Goal: Task Accomplishment & Management: Complete application form

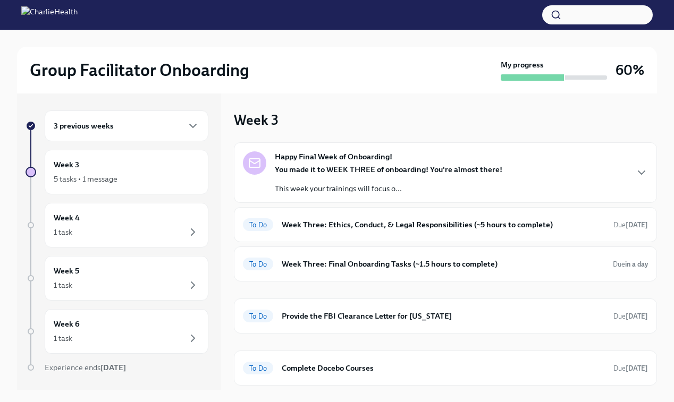
click at [370, 160] on strong "Happy Final Week of Onboarding!" at bounding box center [333, 156] width 117 height 11
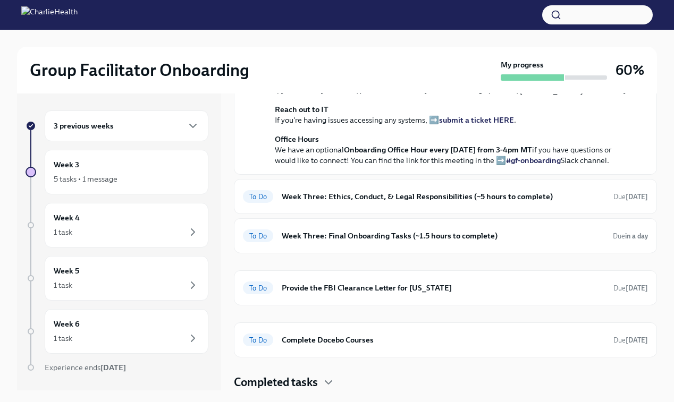
scroll to position [421, 0]
click at [337, 197] on h6 "Week Three: Ethics, Conduct, & Legal Responsibilities (~5 hours to complete)" at bounding box center [443, 197] width 323 height 12
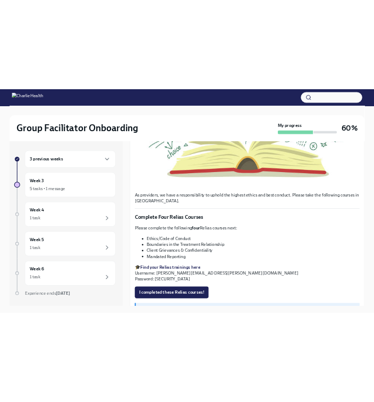
scroll to position [368, 0]
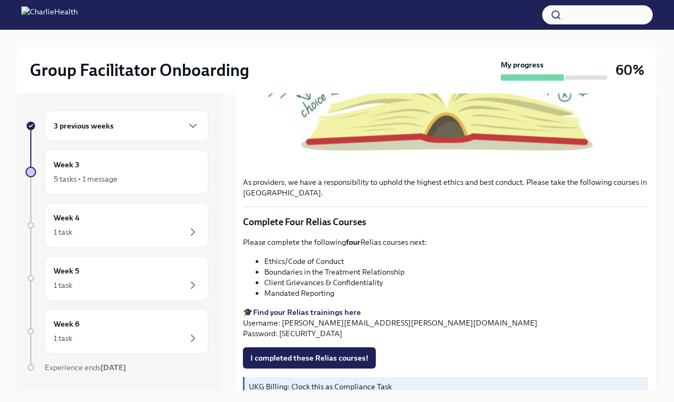
click at [317, 311] on strong "Find your Relias trainings here" at bounding box center [307, 313] width 108 height 10
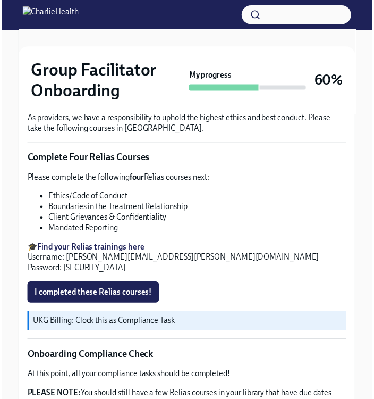
scroll to position [460, 0]
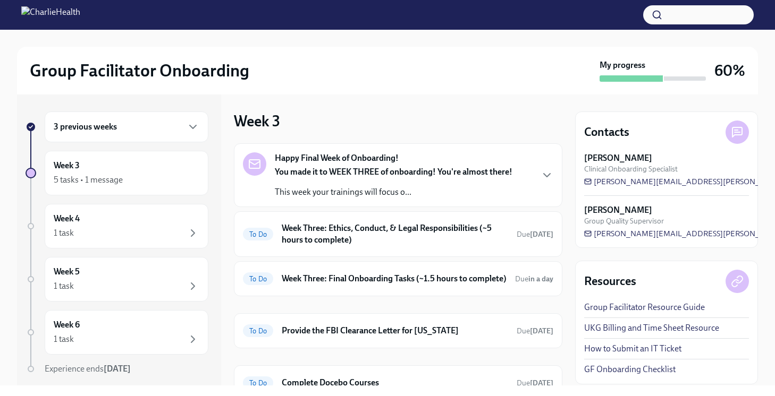
click at [398, 185] on div "You made it to WEEK THREE of onboarding! You're almost there! This week your tr…" at bounding box center [394, 182] width 238 height 32
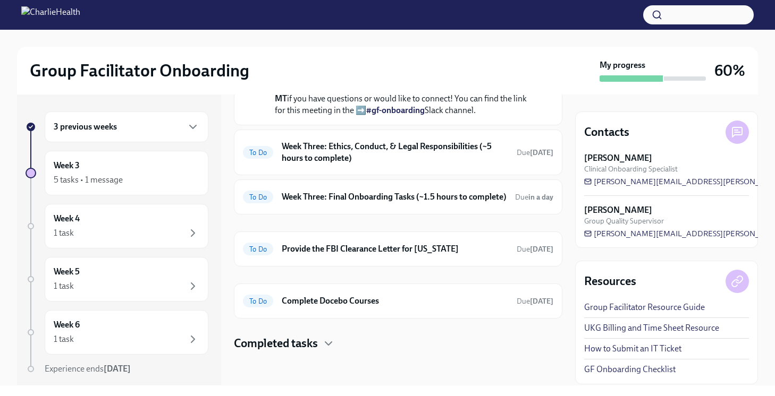
scroll to position [460, 0]
click at [392, 164] on h6 "Week Three: Ethics, Conduct, & Legal Responsibilities (~5 hours to complete)" at bounding box center [395, 152] width 226 height 23
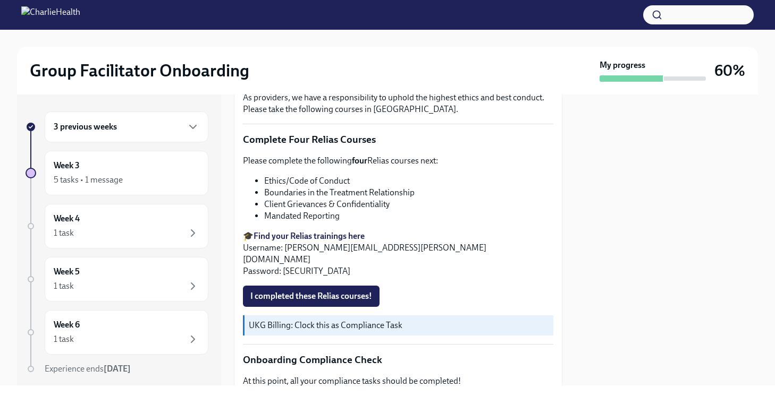
scroll to position [429, 0]
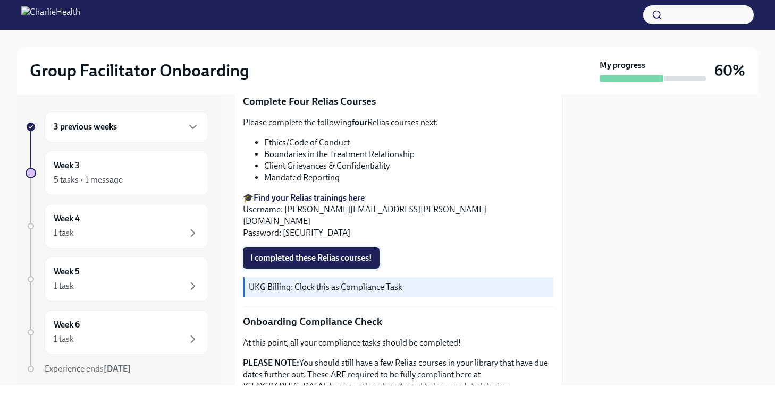
click at [314, 253] on span "I completed these Relias courses!" at bounding box center [311, 258] width 122 height 11
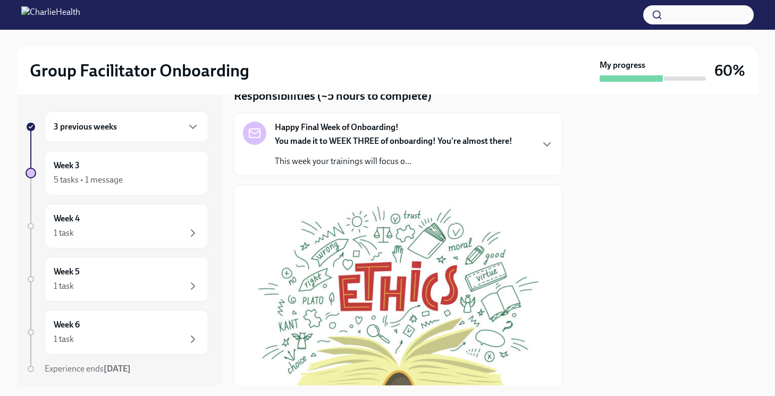
scroll to position [0, 0]
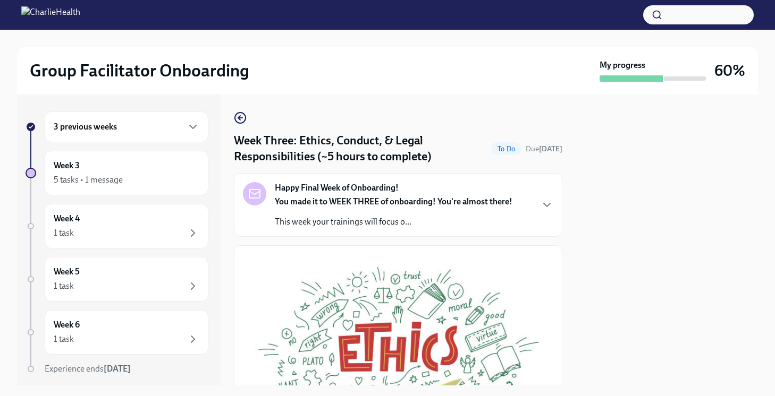
click at [322, 197] on strong "You made it to WEEK THREE of onboarding! You're almost there!" at bounding box center [394, 202] width 238 height 10
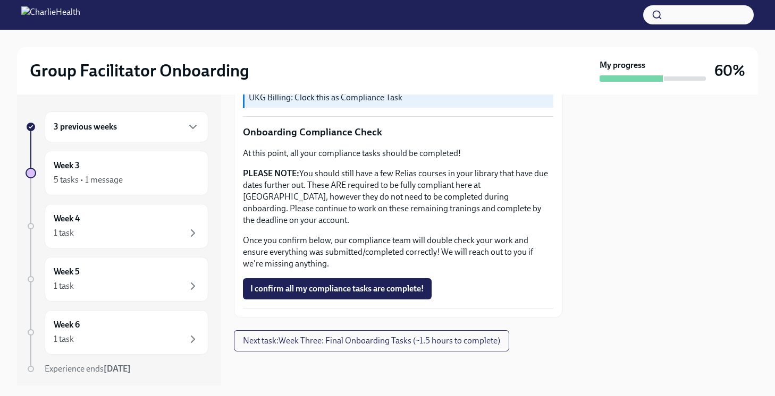
scroll to position [992, 0]
click at [358, 289] on span "I confirm all my compliance tasks are complete!" at bounding box center [337, 289] width 174 height 11
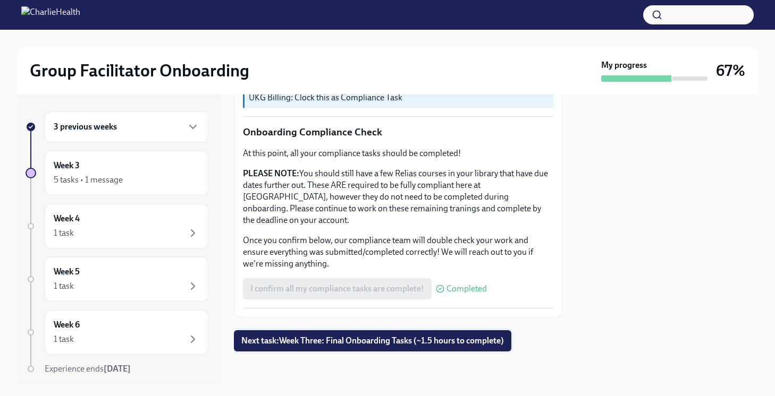
click at [400, 340] on span "Next task : Week Three: Final Onboarding Tasks (~1.5 hours to complete)" at bounding box center [372, 341] width 262 height 11
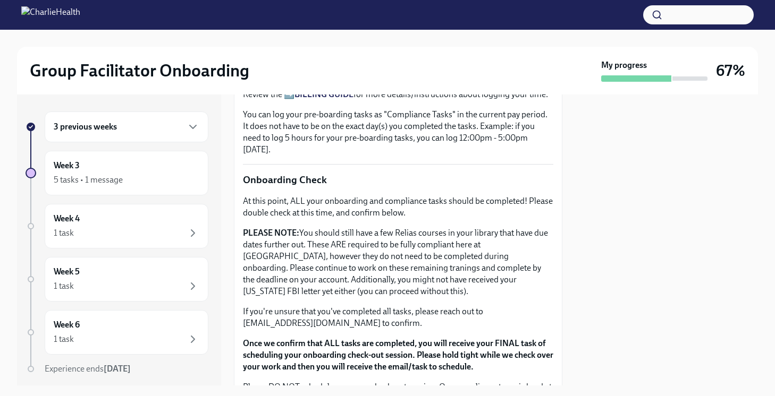
scroll to position [1042, 0]
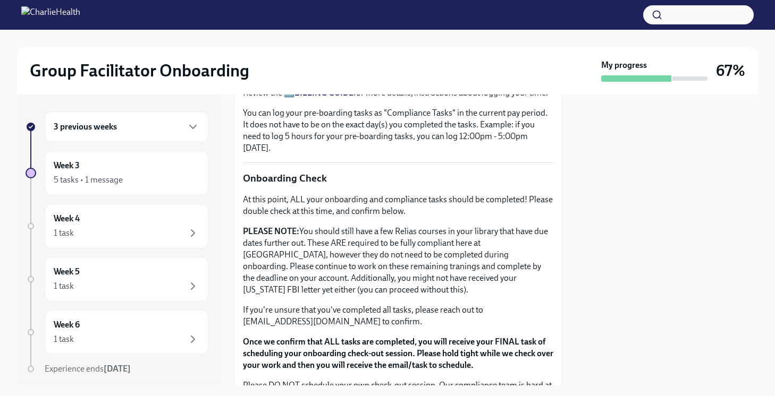
click at [320, 98] on strong "BILLING GUIDE" at bounding box center [323, 93] width 59 height 10
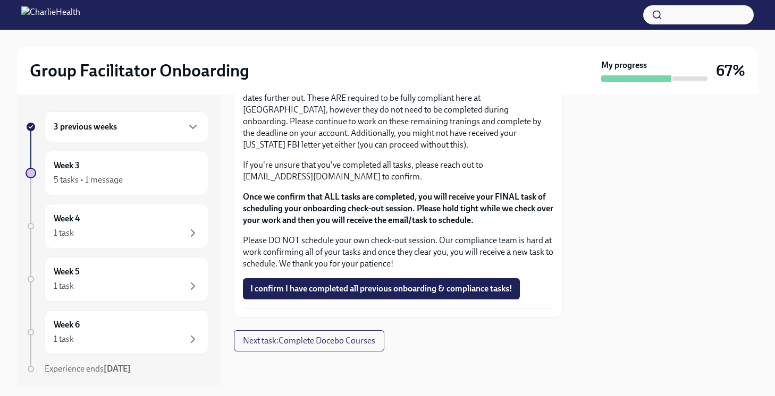
scroll to position [1323, 0]
click at [346, 343] on span "Next task : Complete Docebo Courses" at bounding box center [309, 341] width 132 height 11
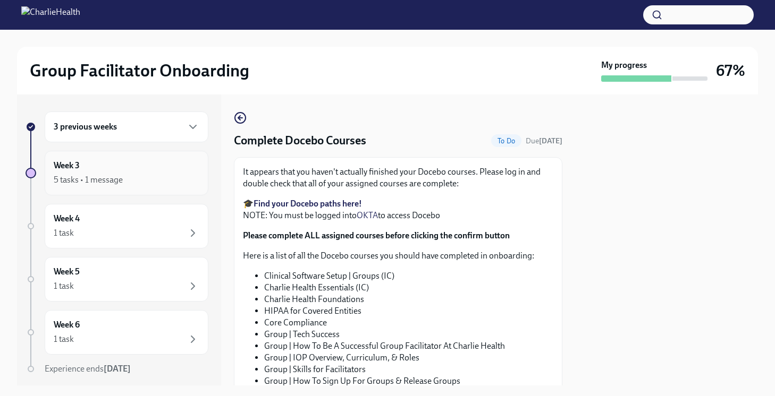
click at [179, 178] on div "5 tasks • 1 message" at bounding box center [127, 180] width 146 height 13
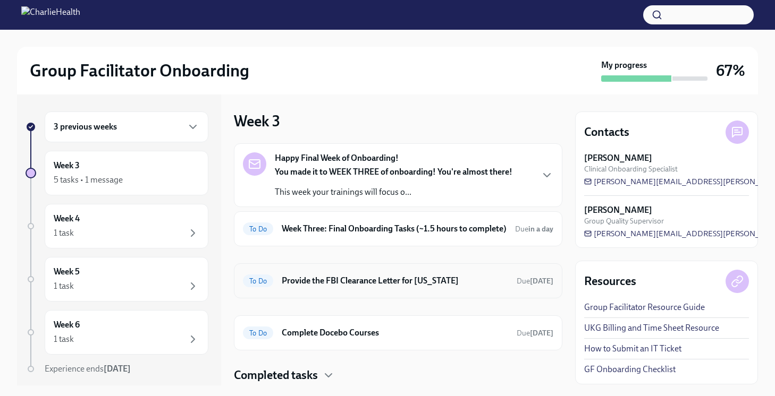
click at [359, 290] on div "To Do Provide the FBI Clearance Letter for Pennsylvania Due Sep 16th" at bounding box center [398, 281] width 310 height 17
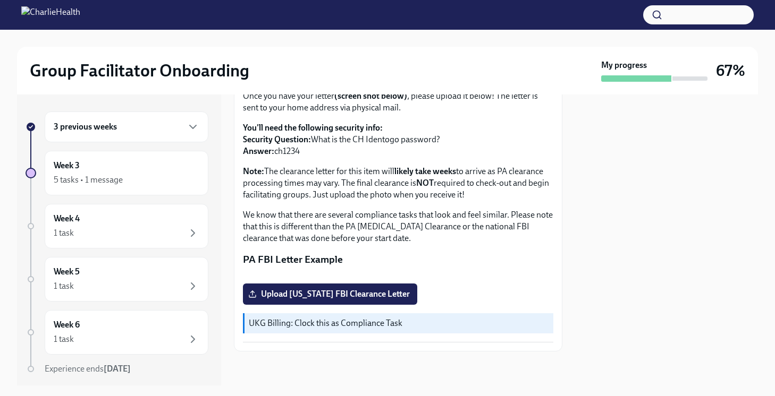
scroll to position [226, 0]
click at [338, 291] on span "Upload Pennsylvania FBI Clearance Letter" at bounding box center [329, 294] width 159 height 11
click at [0, 0] on input "Upload Pennsylvania FBI Clearance Letter" at bounding box center [0, 0] width 0 height 0
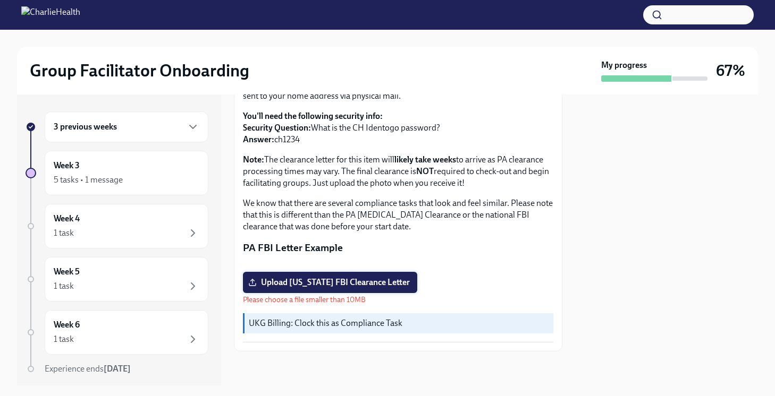
click at [374, 293] on label "Upload Pennsylvania FBI Clearance Letter" at bounding box center [330, 282] width 174 height 21
click at [0, 0] on input "Upload Pennsylvania FBI Clearance Letter" at bounding box center [0, 0] width 0 height 0
click at [315, 288] on span "Upload Pennsylvania FBI Clearance Letter" at bounding box center [329, 282] width 159 height 11
click at [0, 0] on input "Upload Pennsylvania FBI Clearance Letter" at bounding box center [0, 0] width 0 height 0
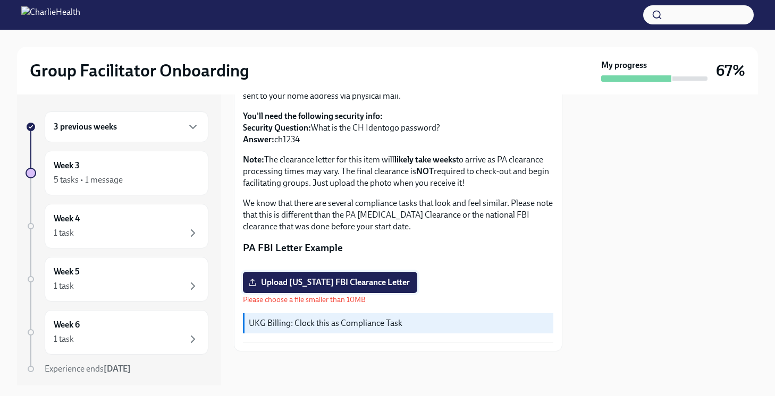
click at [375, 285] on span "Upload Pennsylvania FBI Clearance Letter" at bounding box center [329, 282] width 159 height 11
click at [0, 0] on input "Upload Pennsylvania FBI Clearance Letter" at bounding box center [0, 0] width 0 height 0
click at [349, 283] on span "Upload Pennsylvania FBI Clearance Letter" at bounding box center [329, 282] width 159 height 11
click at [0, 0] on input "Upload Pennsylvania FBI Clearance Letter" at bounding box center [0, 0] width 0 height 0
click at [292, 285] on span "Upload Pennsylvania FBI Clearance Letter" at bounding box center [329, 282] width 159 height 11
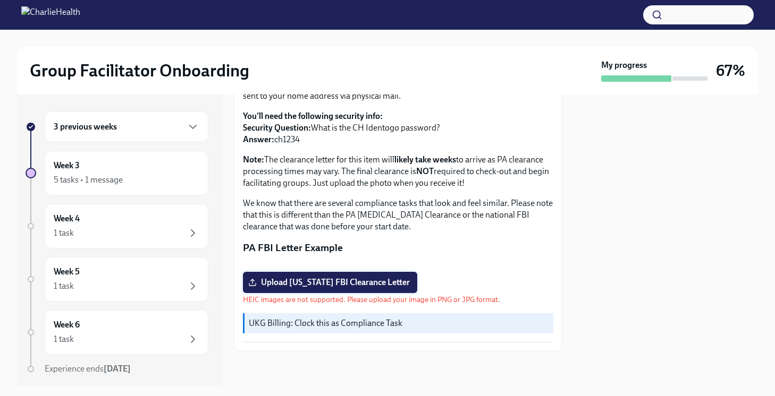
click at [0, 0] on input "Upload Pennsylvania FBI Clearance Letter" at bounding box center [0, 0] width 0 height 0
click at [329, 281] on span "Upload Pennsylvania FBI Clearance Letter" at bounding box center [329, 282] width 159 height 11
click at [0, 0] on input "Upload Pennsylvania FBI Clearance Letter" at bounding box center [0, 0] width 0 height 0
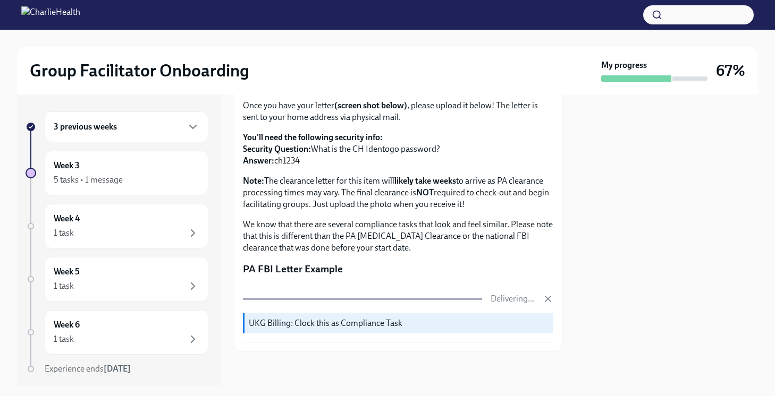
scroll to position [227, 0]
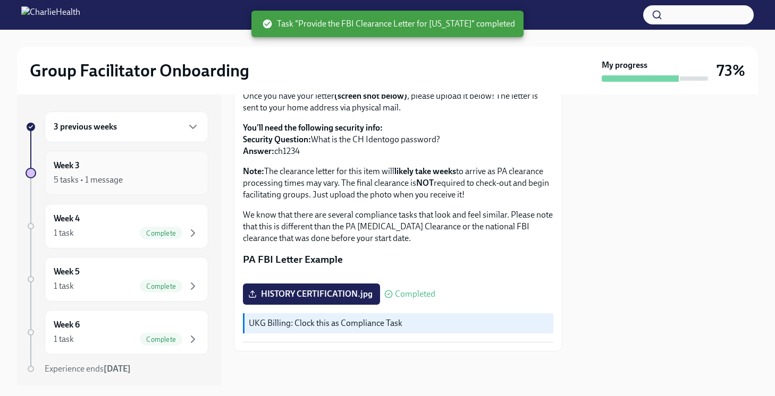
click at [128, 173] on div "Week 3 5 tasks • 1 message" at bounding box center [127, 173] width 146 height 27
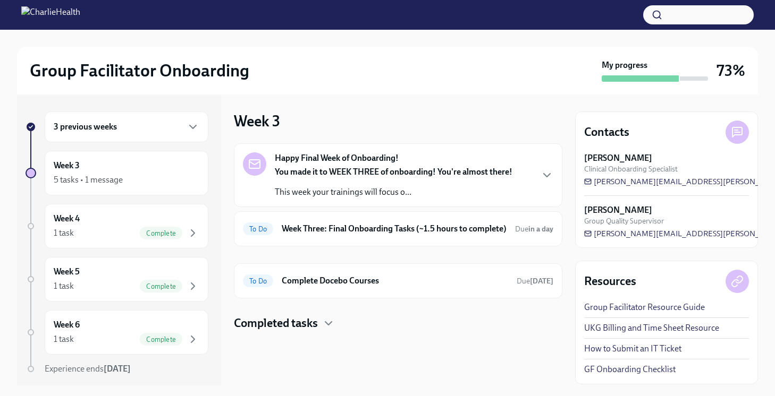
click at [622, 328] on link "UKG Billing and Time Sheet Resource" at bounding box center [651, 329] width 135 height 12
click at [379, 235] on h6 "Week Three: Final Onboarding Tasks (~1.5 hours to complete)" at bounding box center [394, 229] width 225 height 12
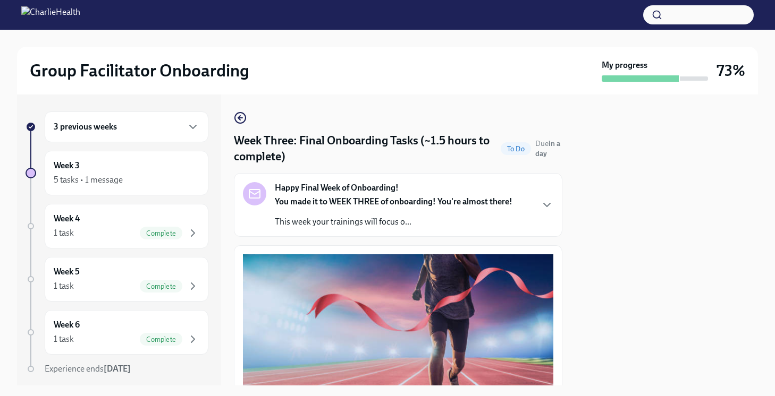
scroll to position [10, 0]
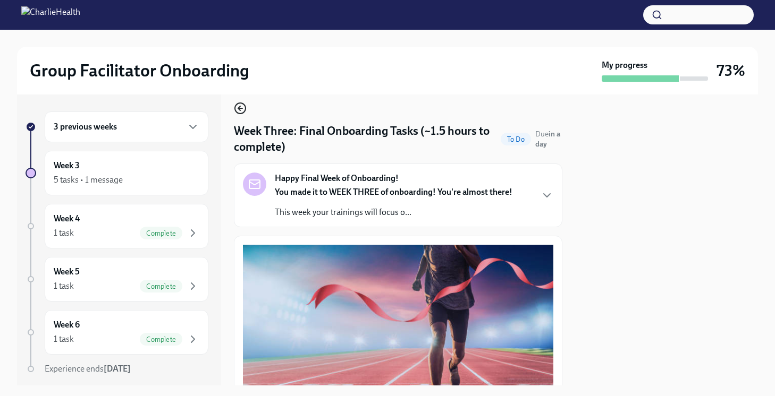
click at [243, 109] on icon "button" at bounding box center [240, 108] width 13 height 13
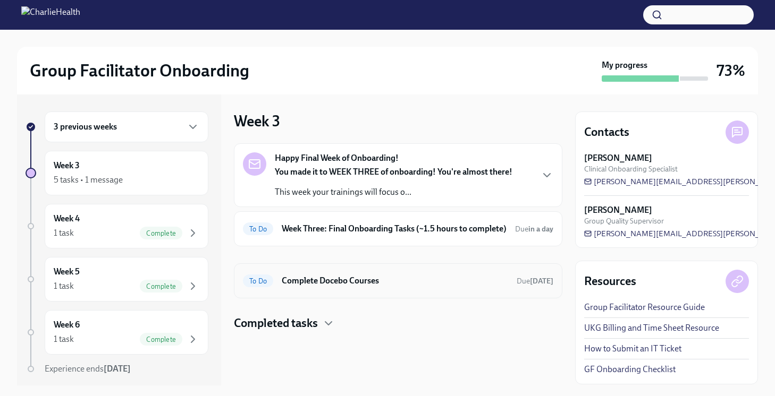
click at [344, 287] on h6 "Complete Docebo Courses" at bounding box center [395, 281] width 226 height 12
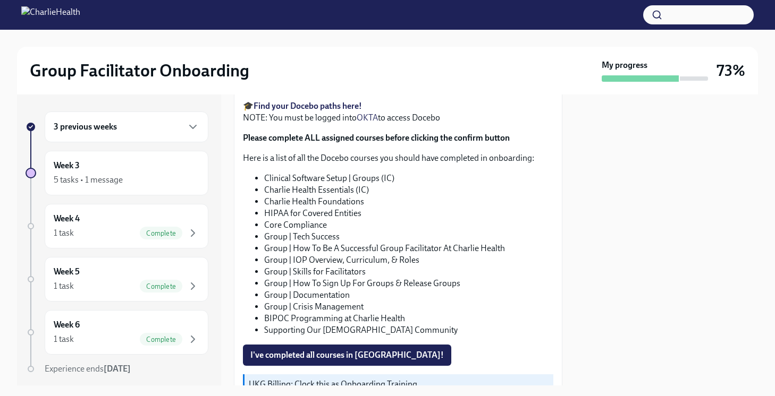
scroll to position [159, 0]
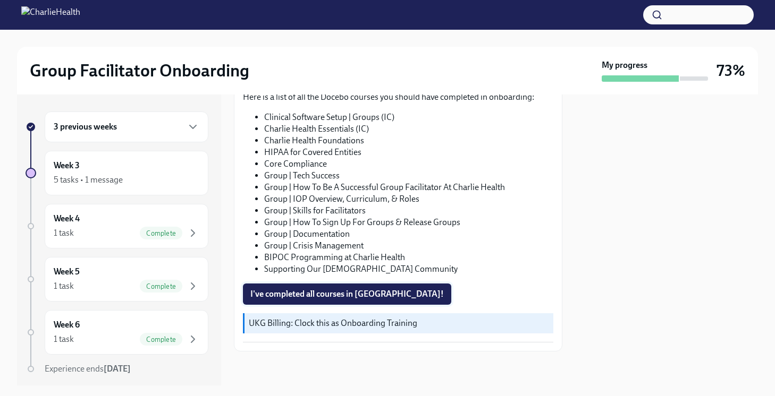
click at [368, 289] on button "I've completed all courses in Docebo!" at bounding box center [347, 294] width 208 height 21
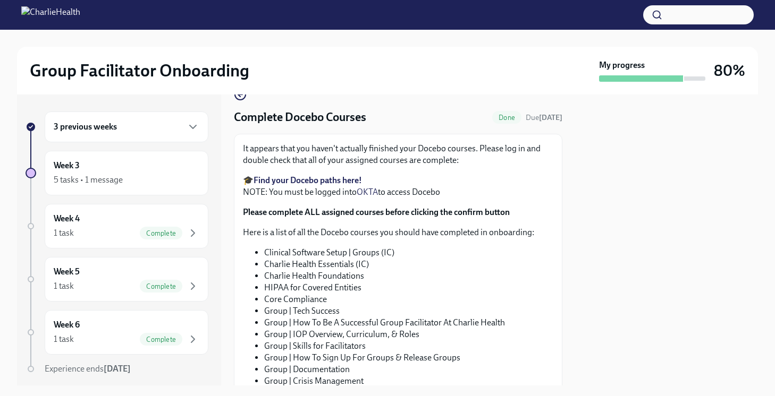
scroll to position [0, 0]
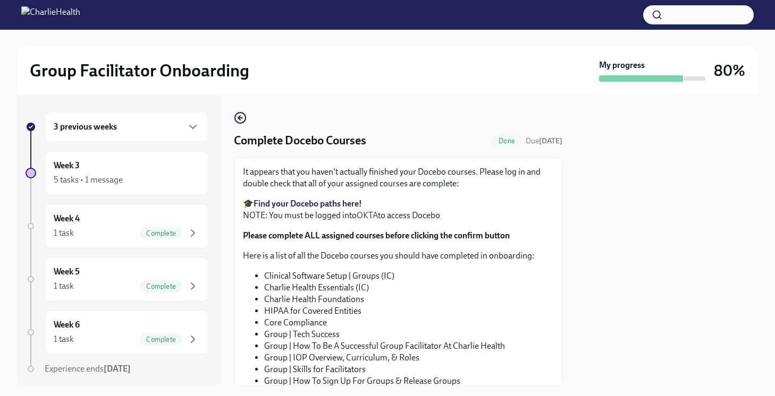
click at [309, 205] on strong "Find your Docebo paths here!" at bounding box center [307, 204] width 108 height 10
click at [317, 202] on strong "Find your Docebo paths here!" at bounding box center [307, 204] width 108 height 10
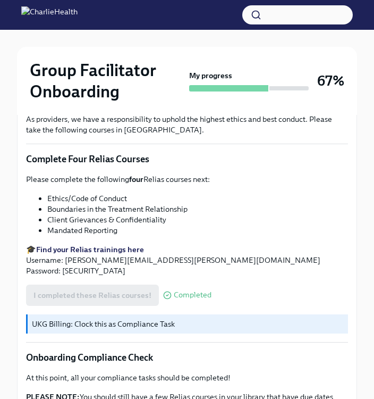
scroll to position [656, 0]
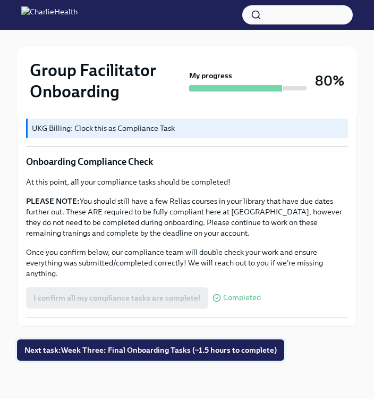
click at [106, 354] on span "Next task : Week Three: Final Onboarding Tasks (~1.5 hours to complete)" at bounding box center [150, 349] width 252 height 11
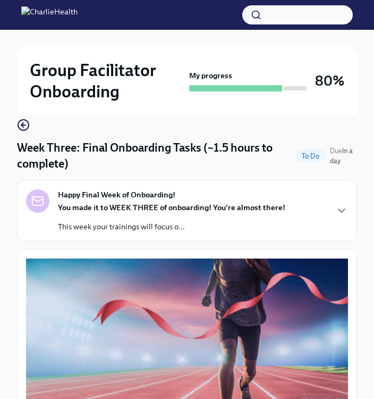
scroll to position [77, 0]
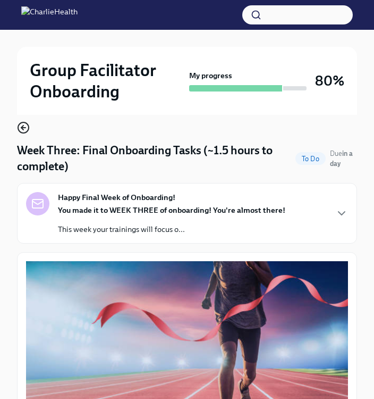
click at [25, 124] on icon "button" at bounding box center [23, 127] width 13 height 13
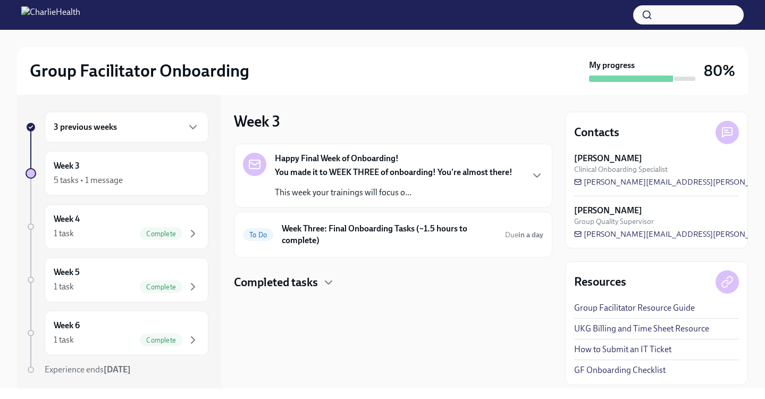
click at [151, 124] on div "3 previous weeks" at bounding box center [127, 127] width 146 height 13
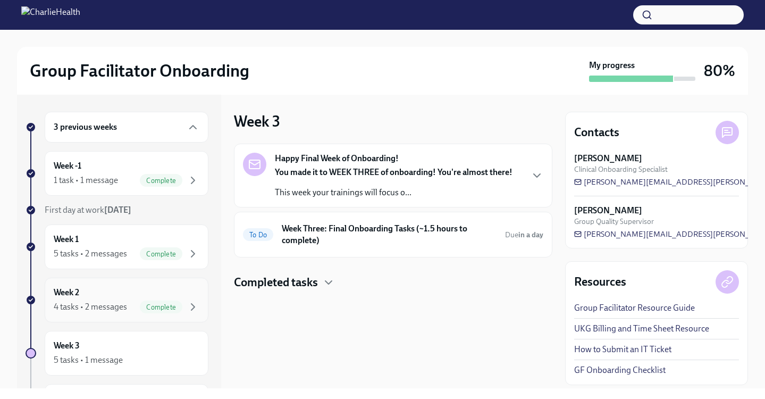
click at [97, 306] on div "4 tasks • 2 messages" at bounding box center [90, 307] width 73 height 12
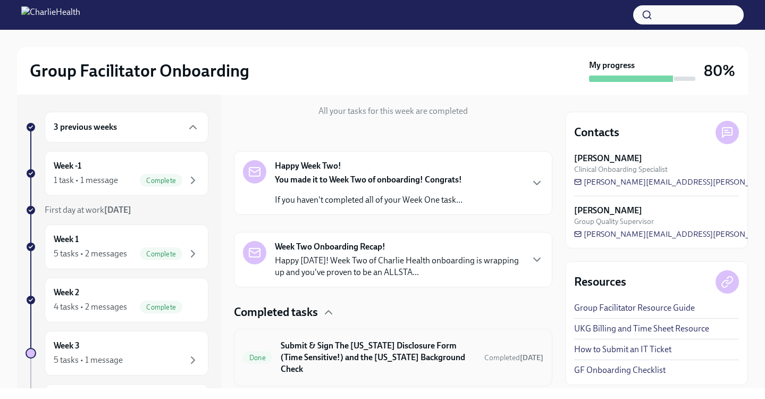
scroll to position [118, 0]
click at [343, 268] on p "Happy [DATE]! Week Two of Charlie Health onboarding is wrapping up and you've p…" at bounding box center [398, 266] width 247 height 23
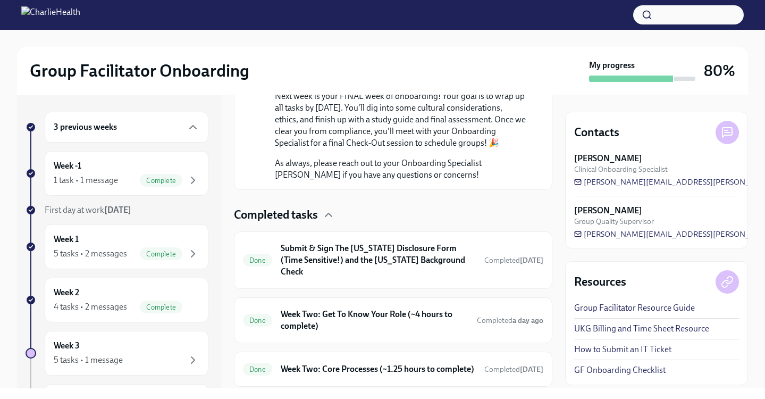
scroll to position [709, 0]
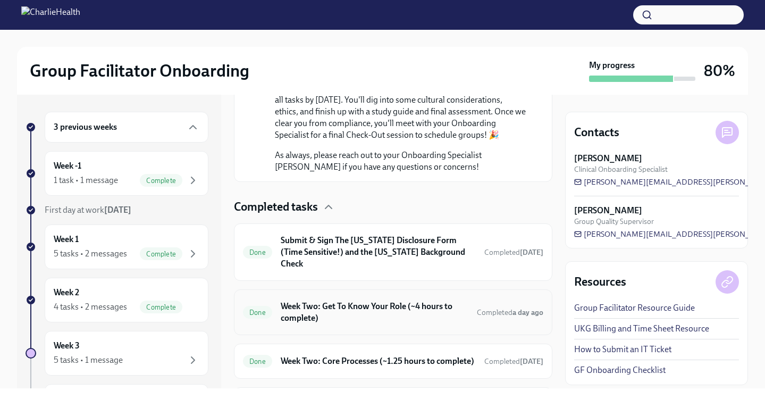
click at [335, 300] on h6 "Week Two: Get To Know Your Role (~4 hours to complete)" at bounding box center [375, 311] width 188 height 23
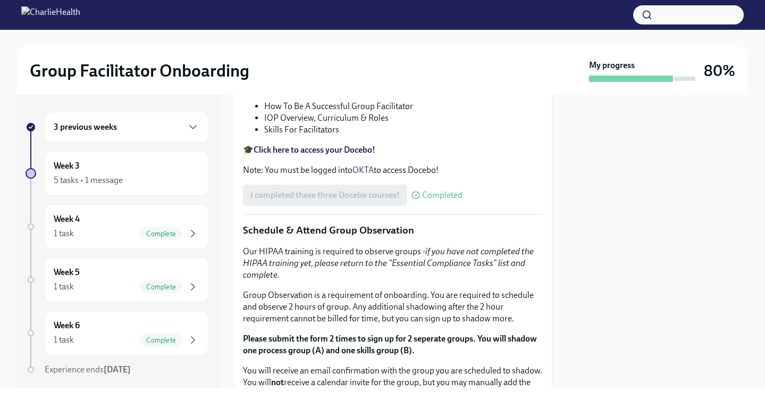
scroll to position [560, 0]
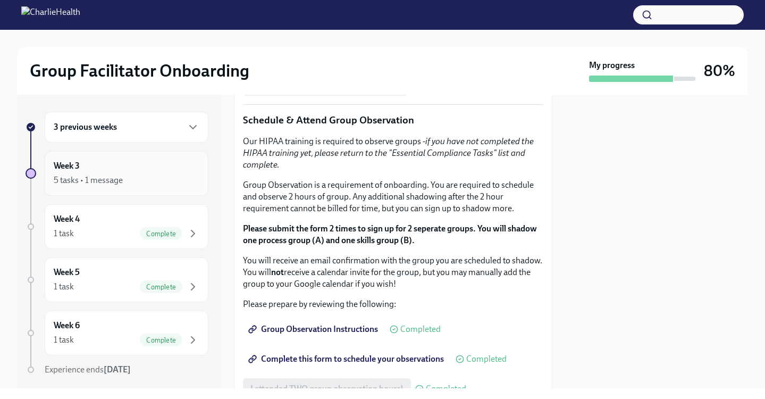
click at [138, 188] on div "Week 3 5 tasks • 1 message" at bounding box center [127, 173] width 164 height 45
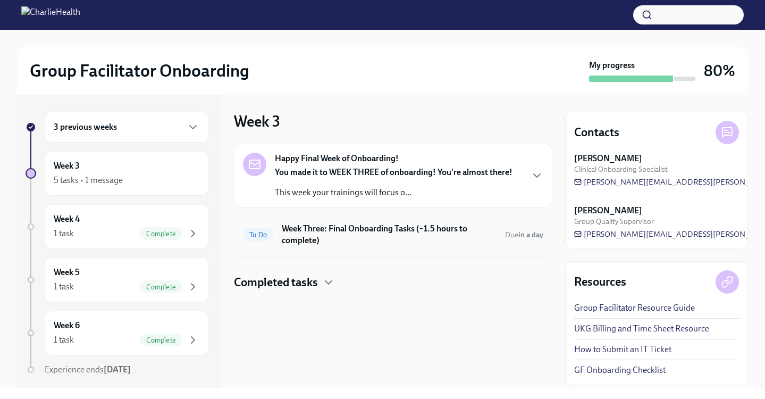
click at [362, 237] on h6 "Week Three: Final Onboarding Tasks (~1.5 hours to complete)" at bounding box center [389, 234] width 215 height 23
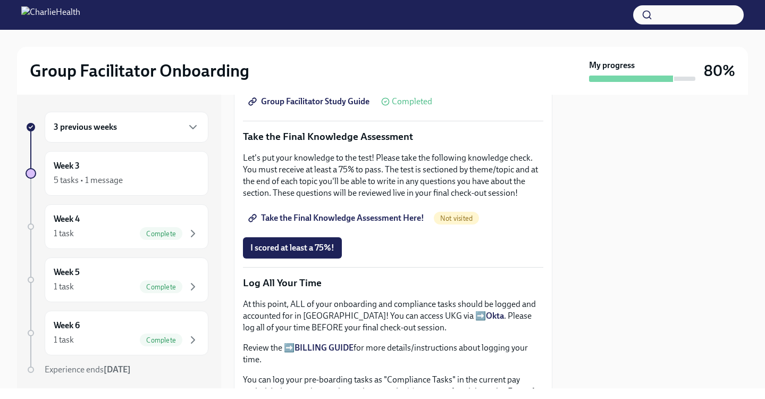
scroll to position [529, 0]
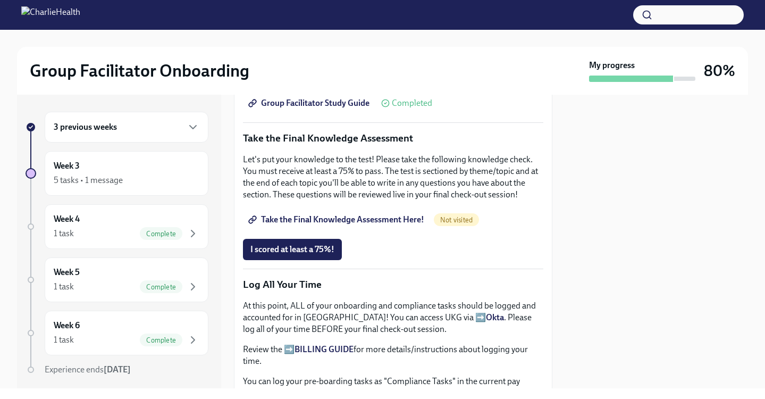
click at [364, 217] on span "Take the Final Knowledge Assessment Here!" at bounding box center [337, 219] width 174 height 11
